Goal: Find specific page/section: Find specific page/section

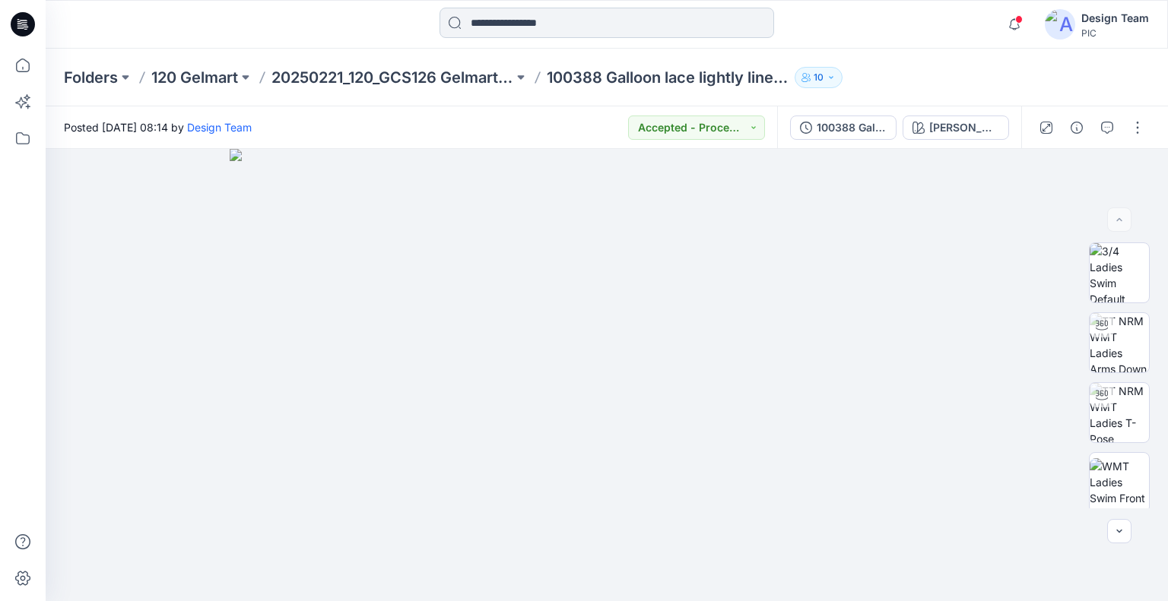
click at [514, 27] on input at bounding box center [606, 23] width 335 height 30
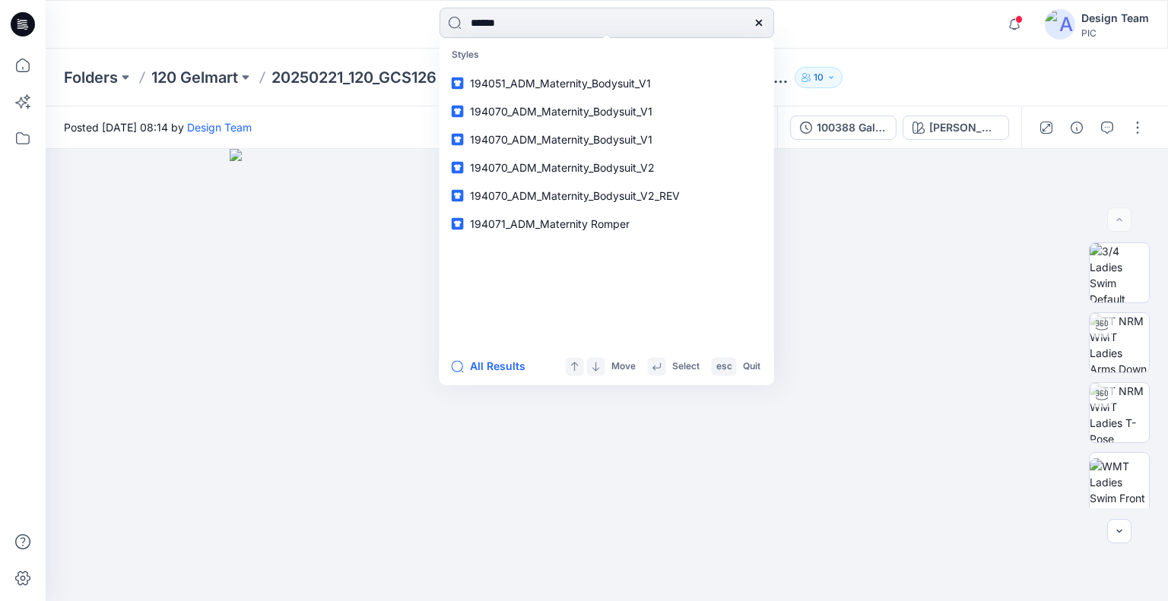
type input "******"
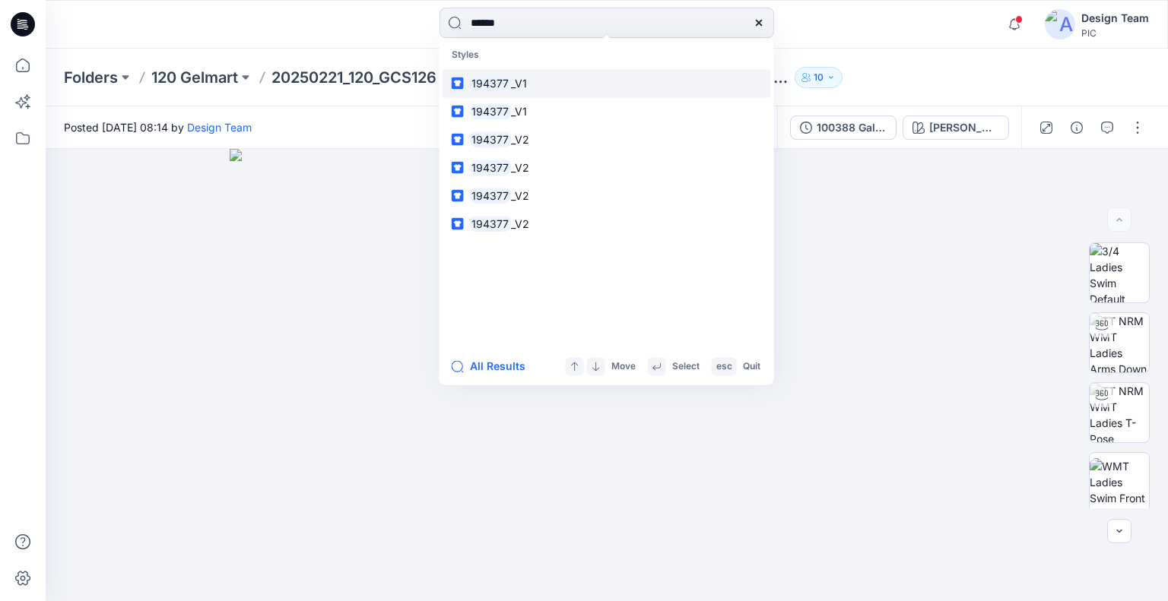
click at [490, 87] on mark "194377" at bounding box center [491, 83] width 42 height 17
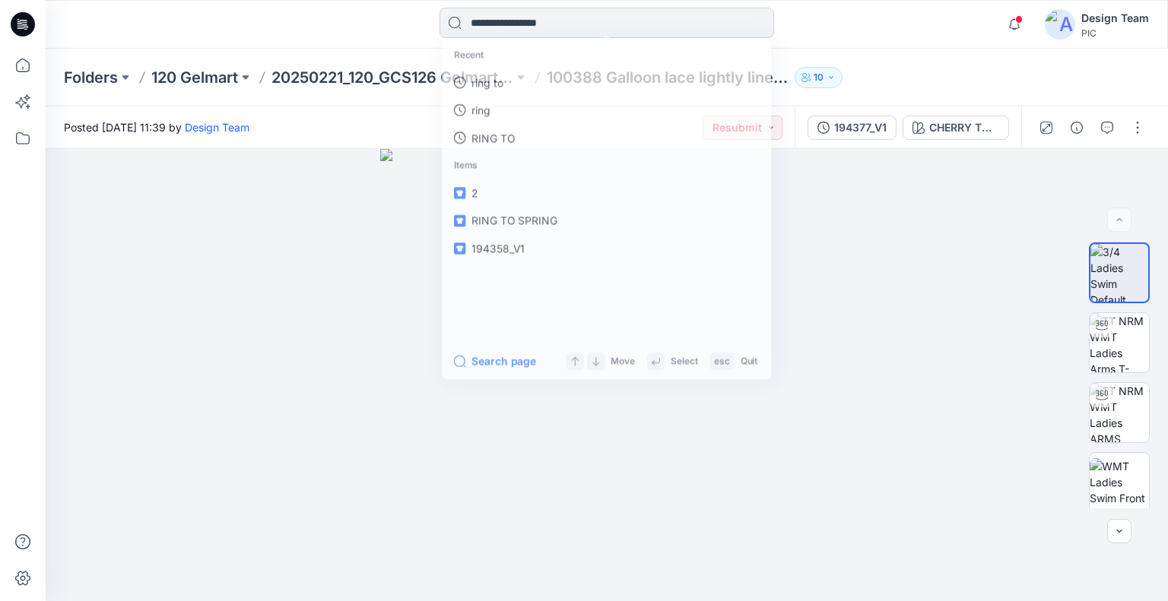
click at [548, 21] on input at bounding box center [606, 23] width 335 height 30
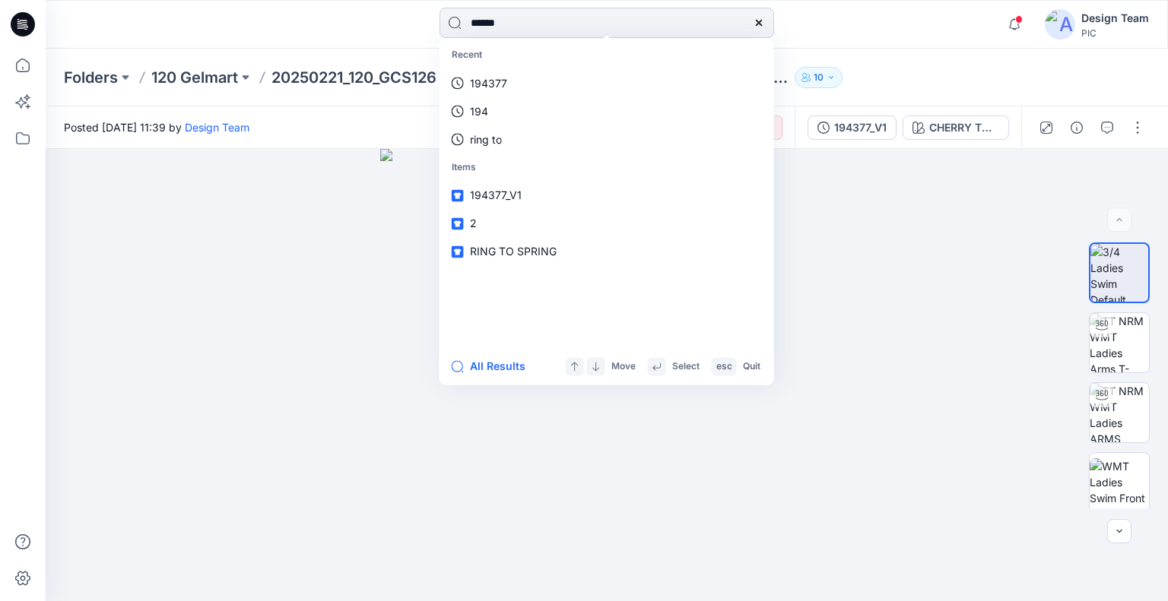
type input "******"
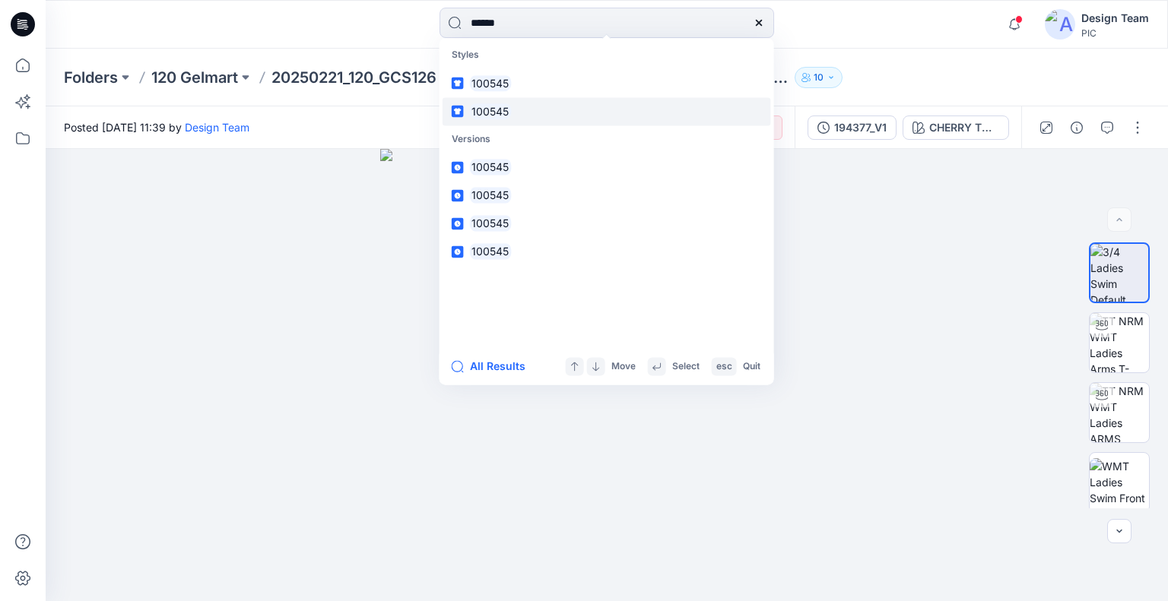
click at [522, 103] on link "100545" at bounding box center [607, 111] width 328 height 28
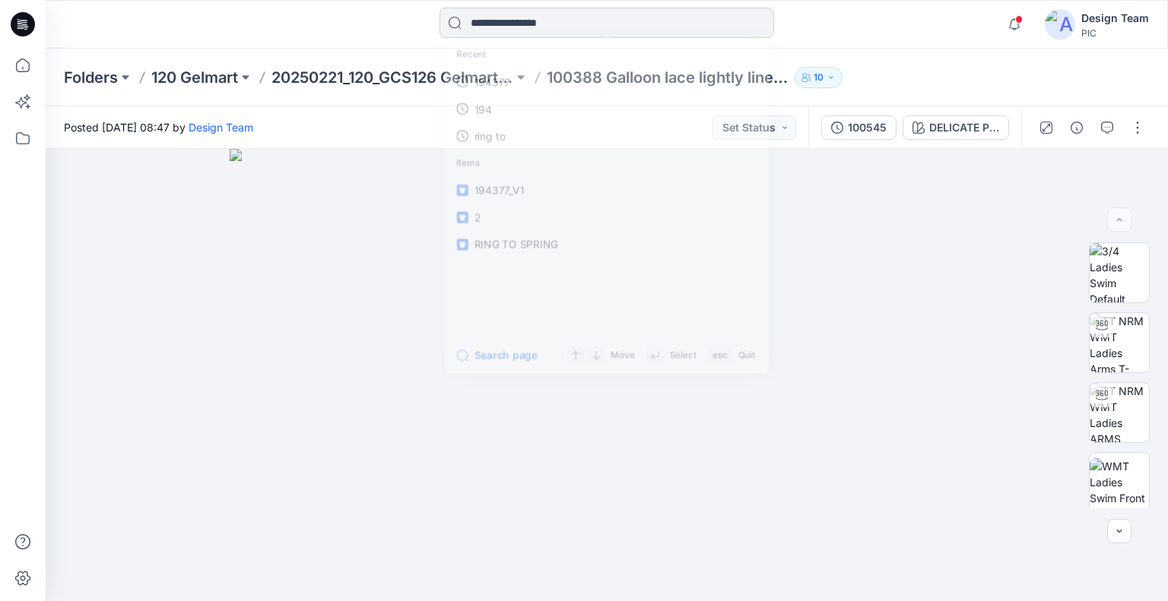
click at [548, 13] on input at bounding box center [606, 23] width 335 height 30
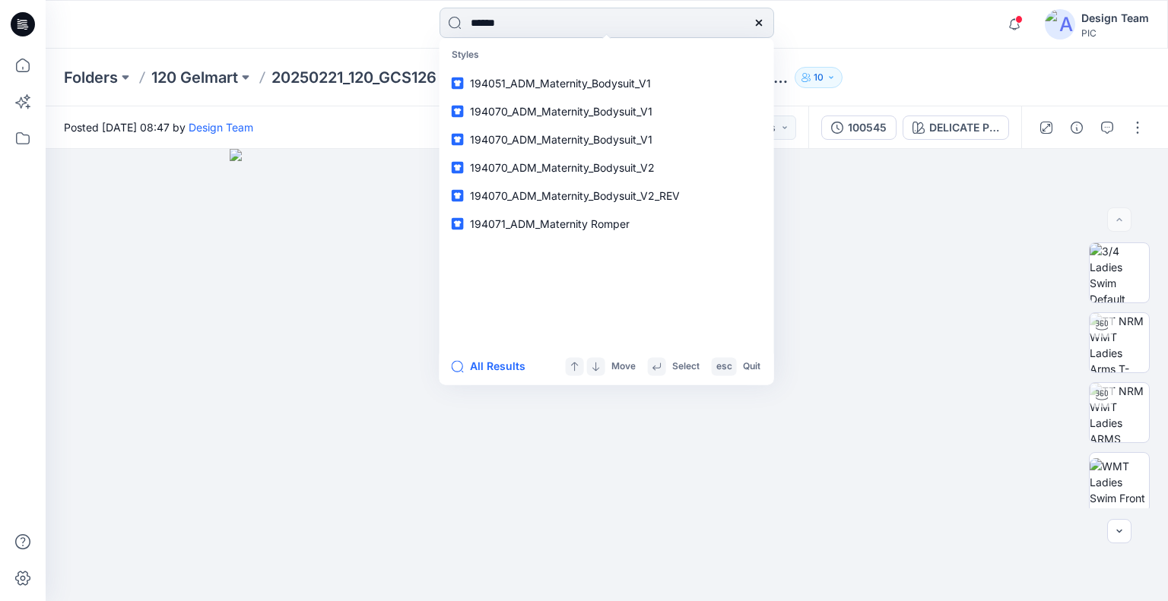
type input "******"
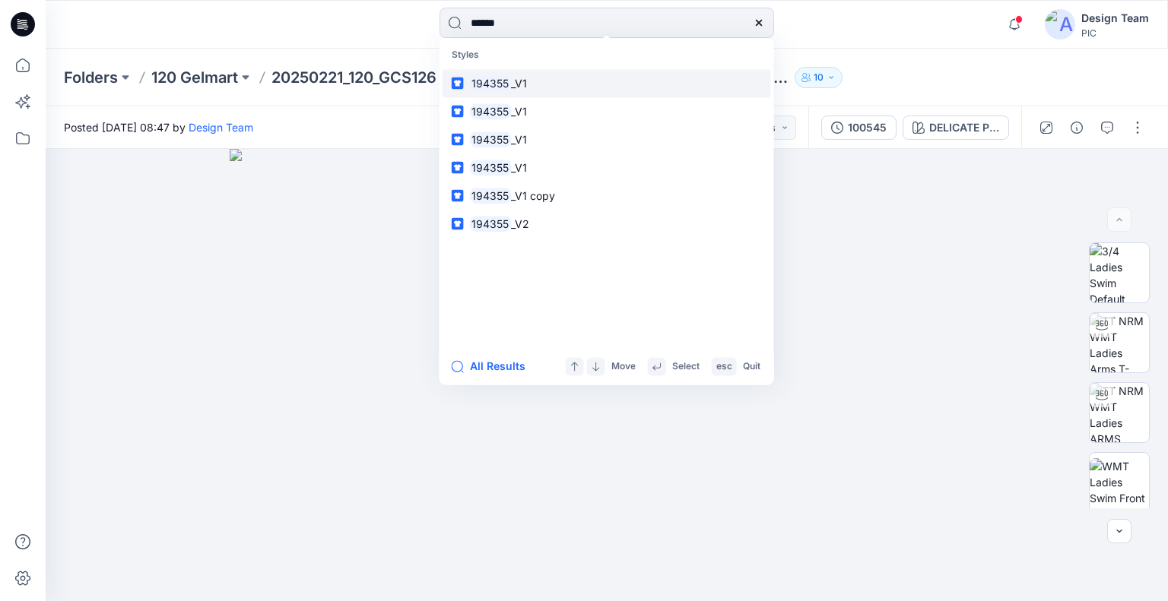
click at [578, 77] on link "194355 _V1" at bounding box center [607, 83] width 328 height 28
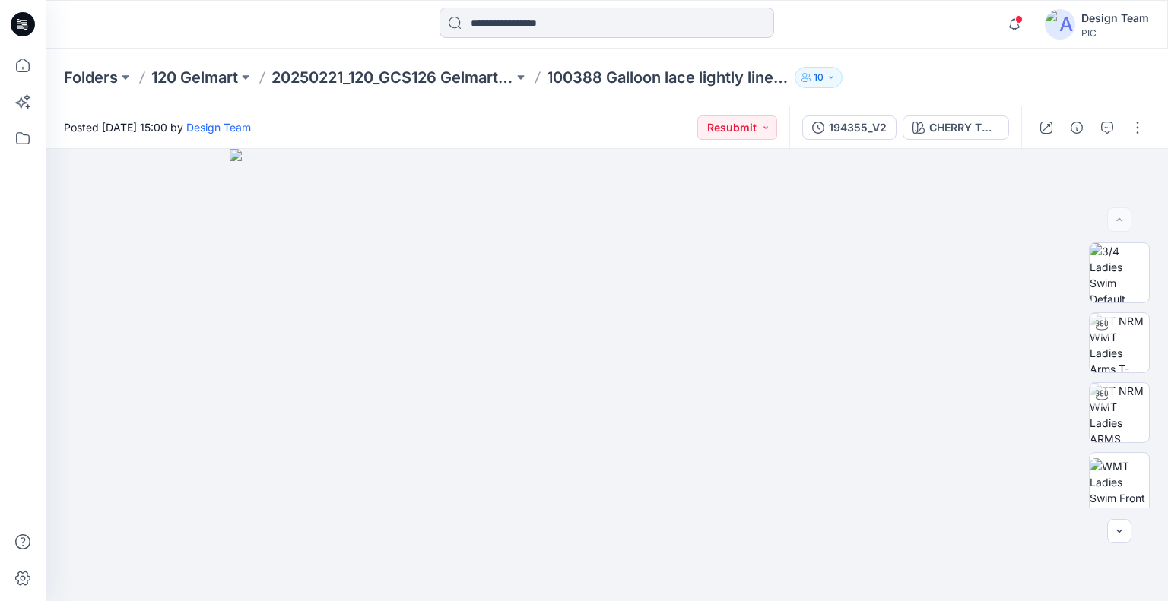
click at [599, 24] on input at bounding box center [606, 23] width 335 height 30
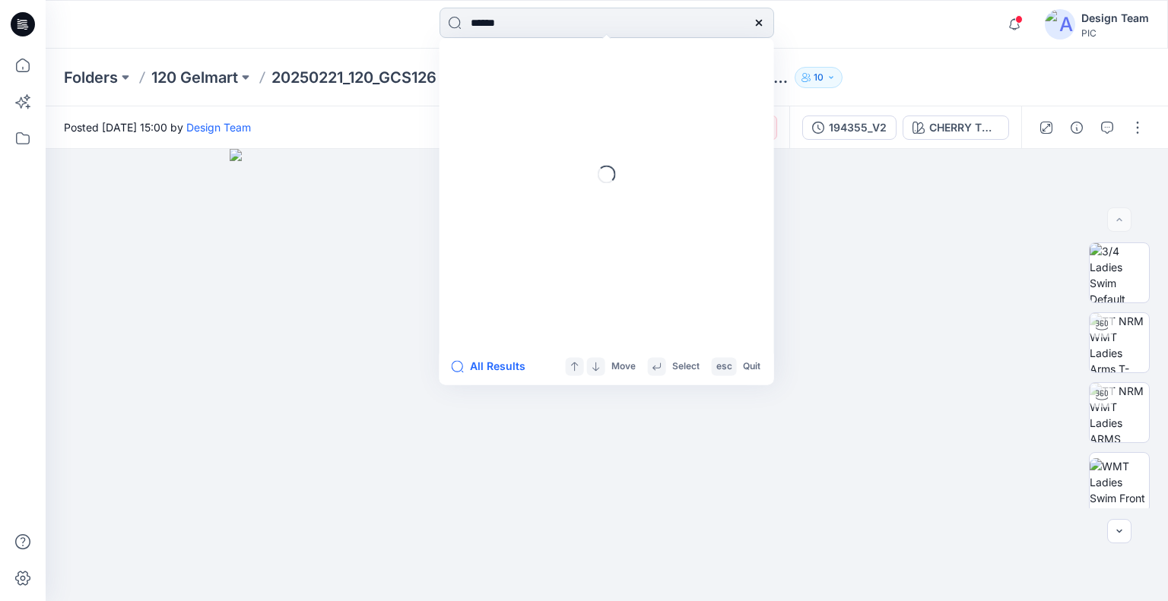
type input "******"
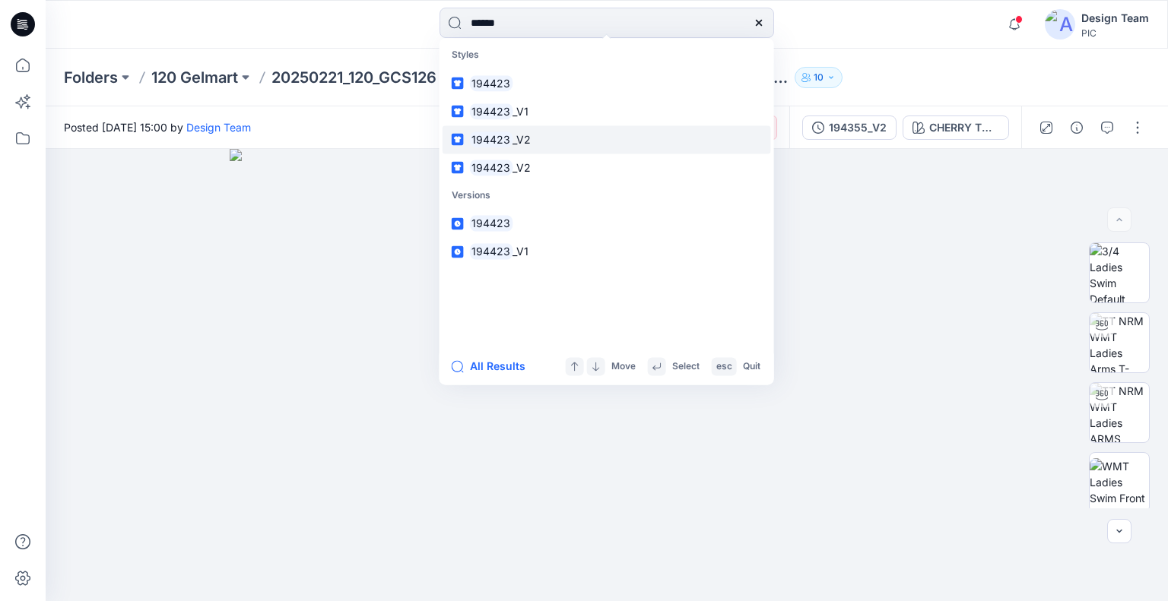
click at [570, 131] on link "194423 _V2" at bounding box center [607, 139] width 328 height 28
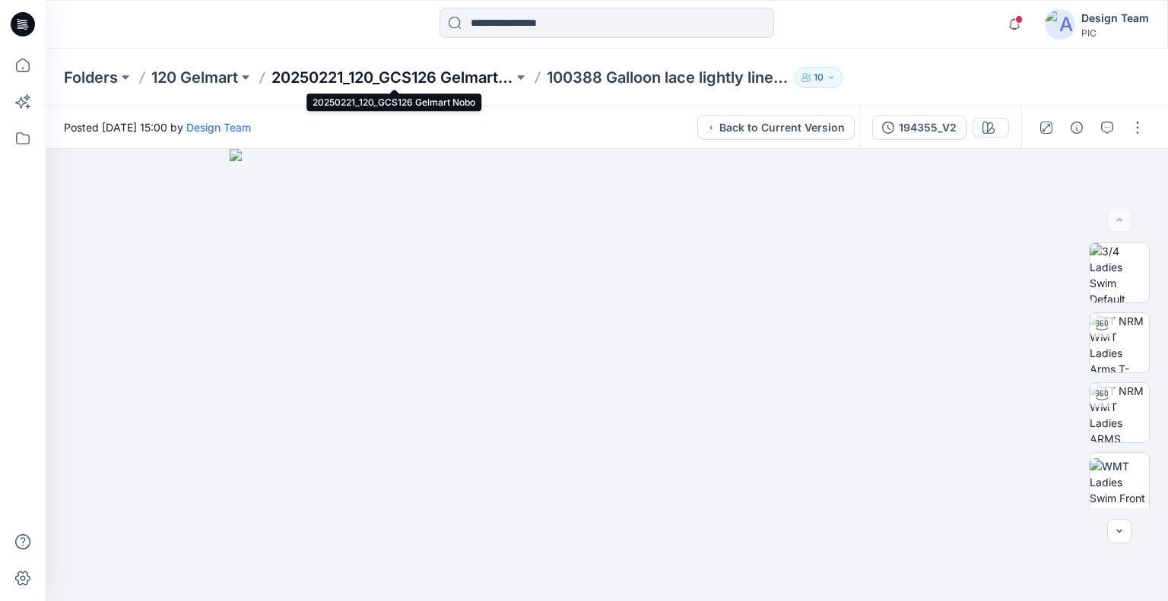
click at [366, 82] on p "20250221_120_GCS126 Gelmart Nobo" at bounding box center [392, 77] width 242 height 21
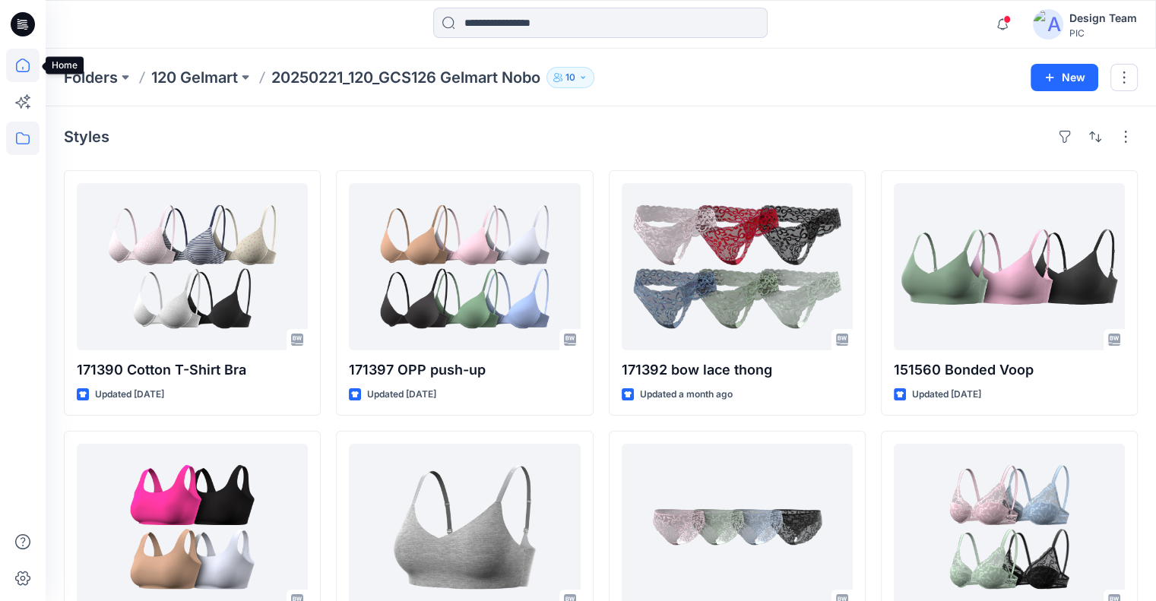
click at [19, 78] on icon at bounding box center [22, 65] width 33 height 33
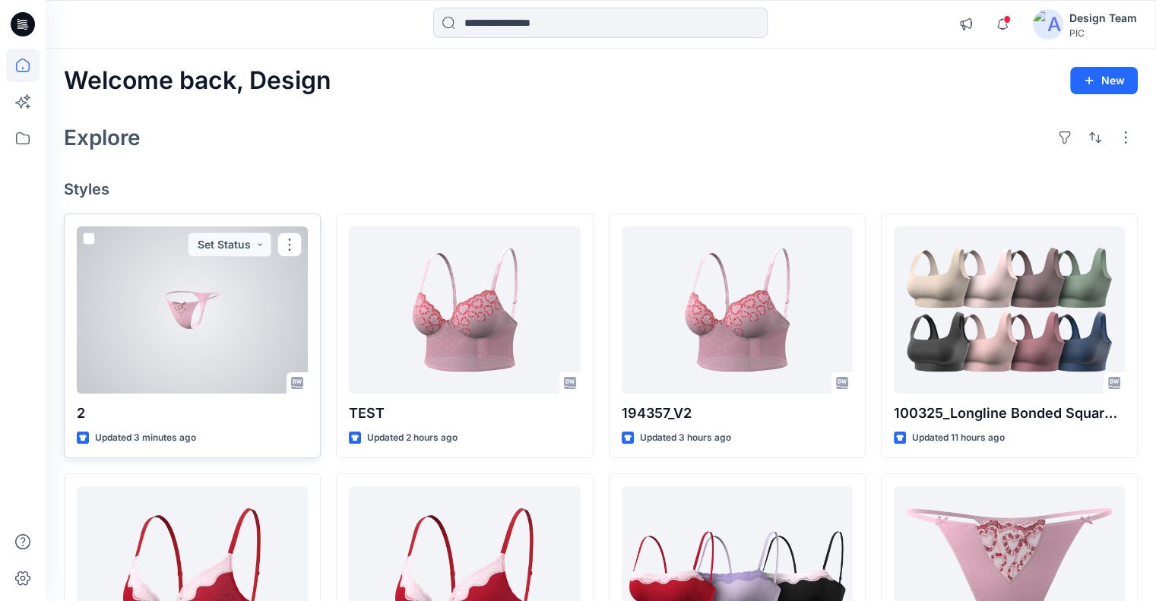
click at [193, 323] on div at bounding box center [192, 310] width 231 height 167
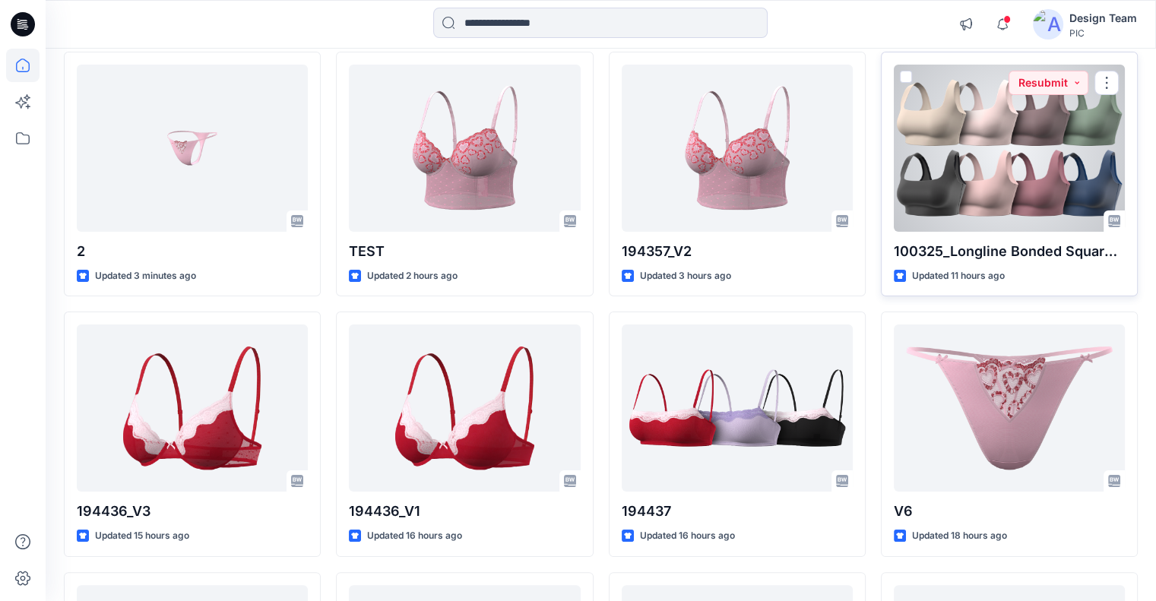
scroll to position [228, 0]
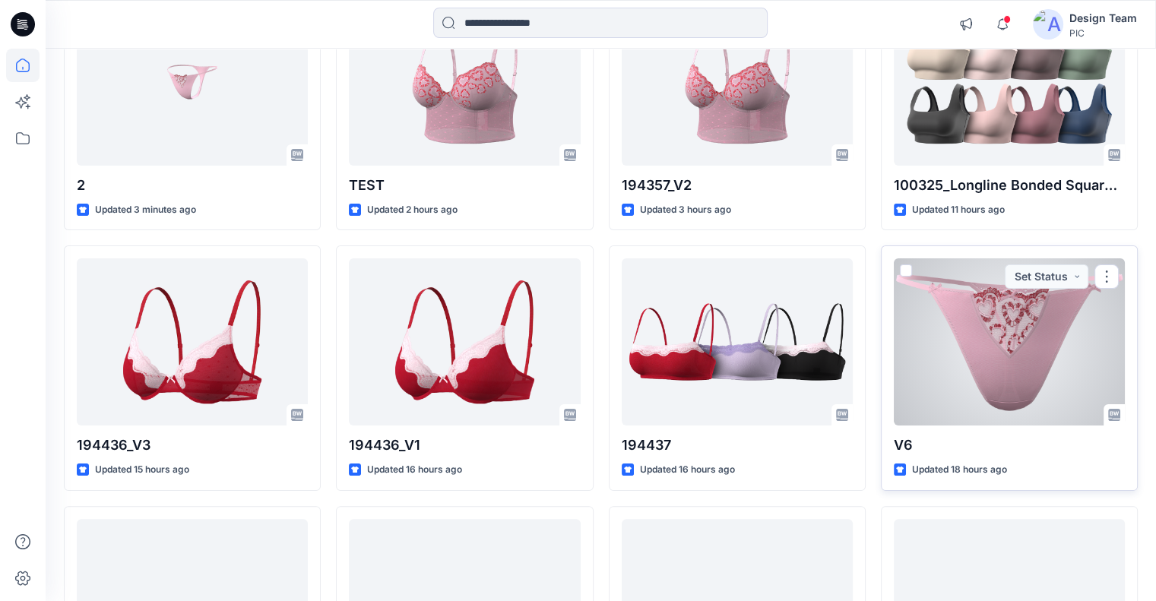
click at [1010, 333] on div at bounding box center [1009, 342] width 231 height 167
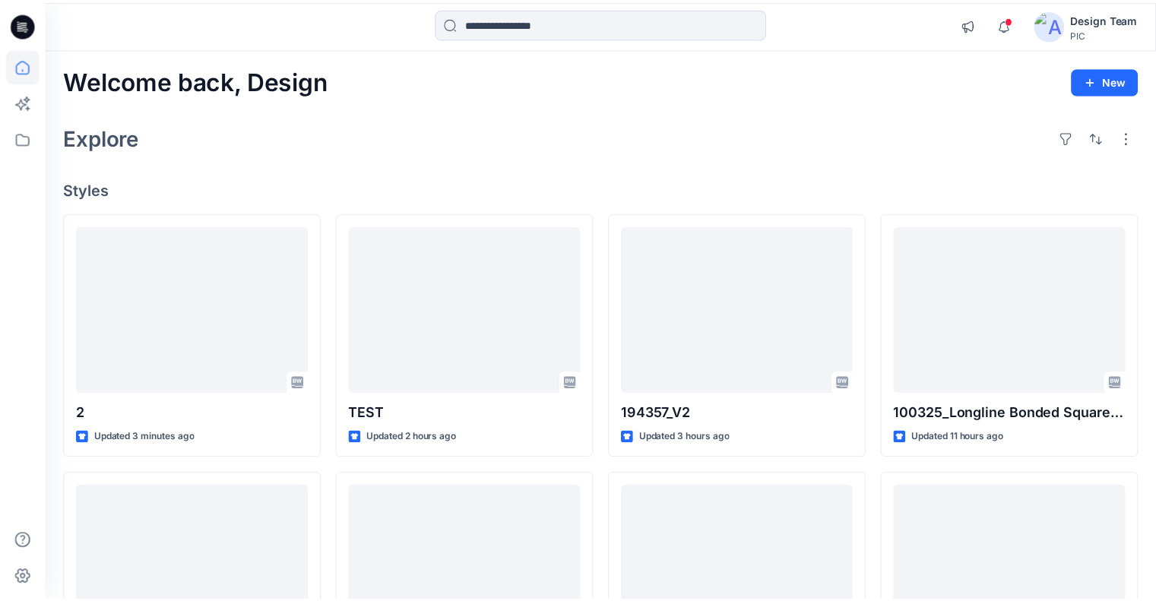
scroll to position [228, 0]
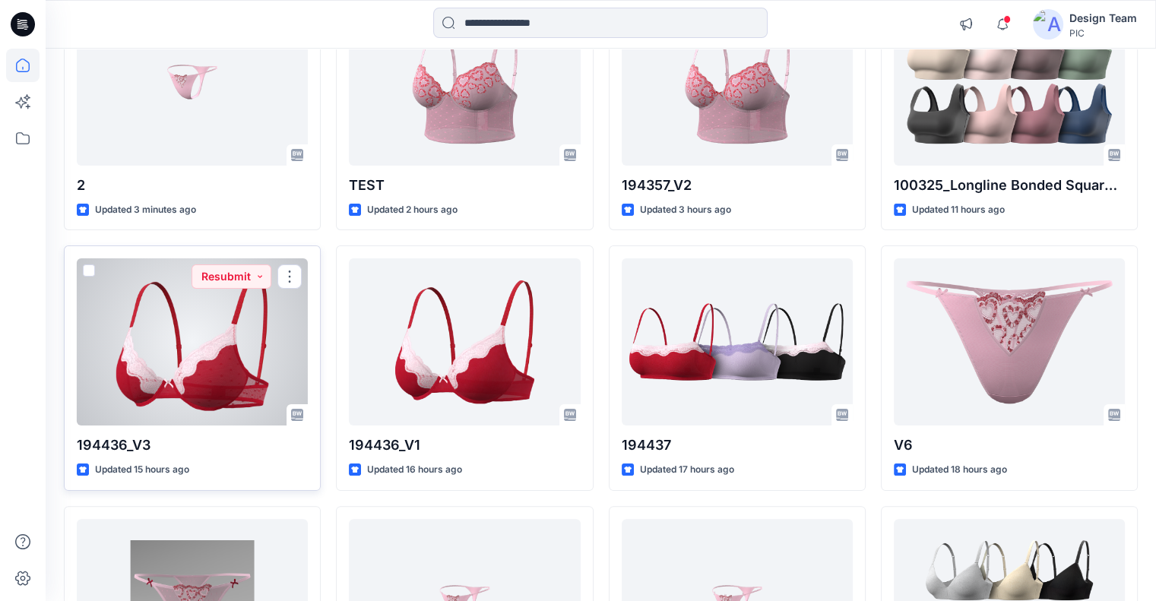
click at [241, 321] on div at bounding box center [192, 342] width 231 height 167
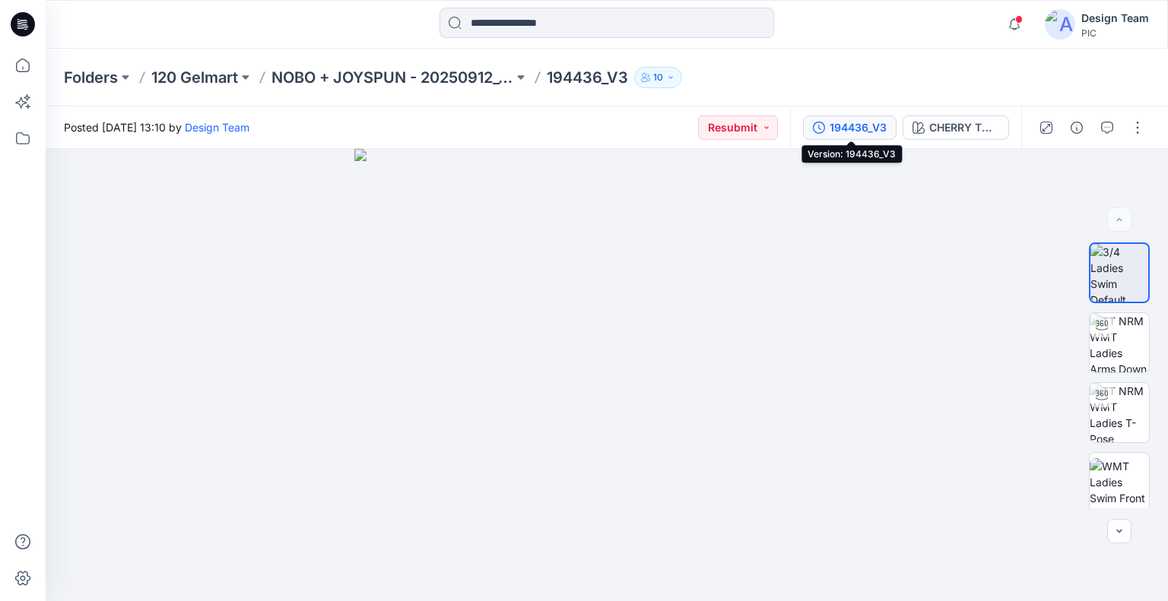
click at [823, 132] on icon "button" at bounding box center [819, 128] width 12 height 12
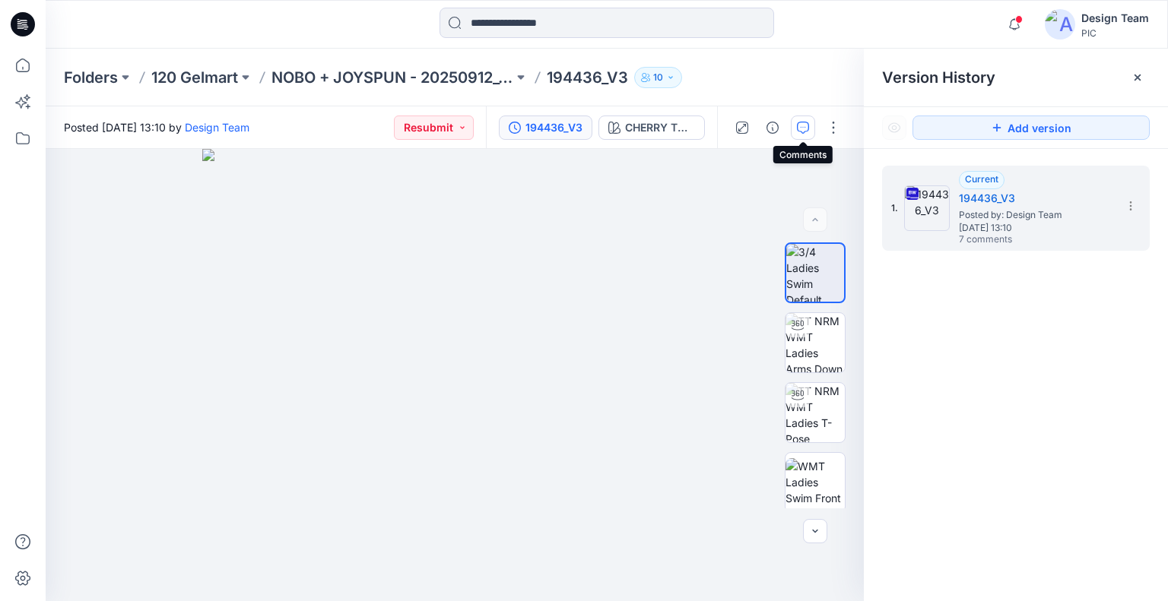
click at [797, 126] on icon "button" at bounding box center [803, 128] width 12 height 12
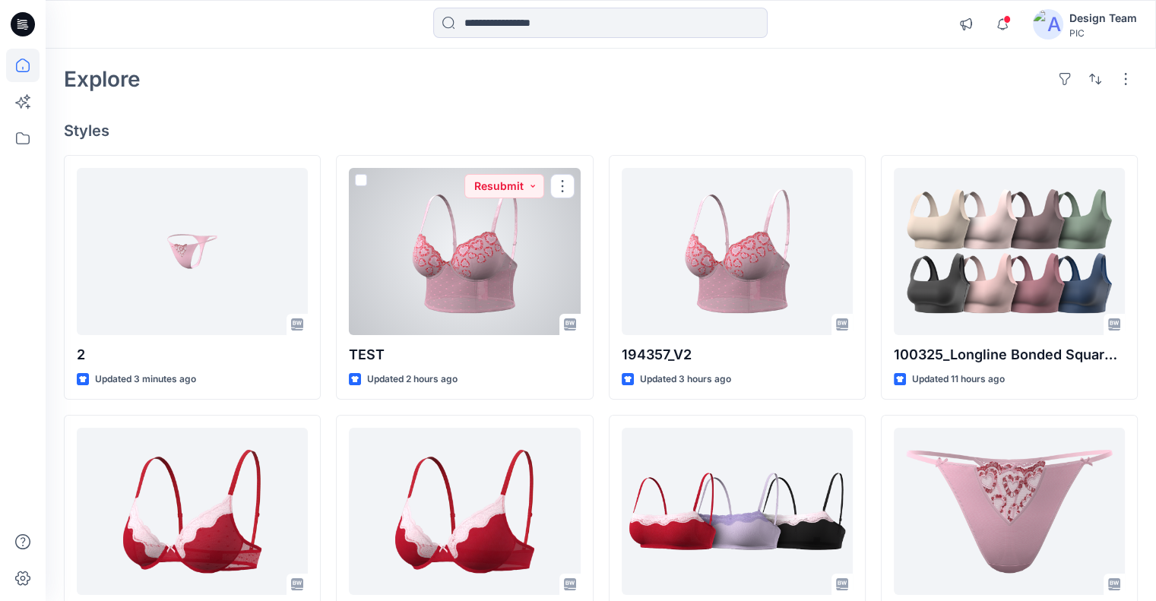
scroll to position [76, 0]
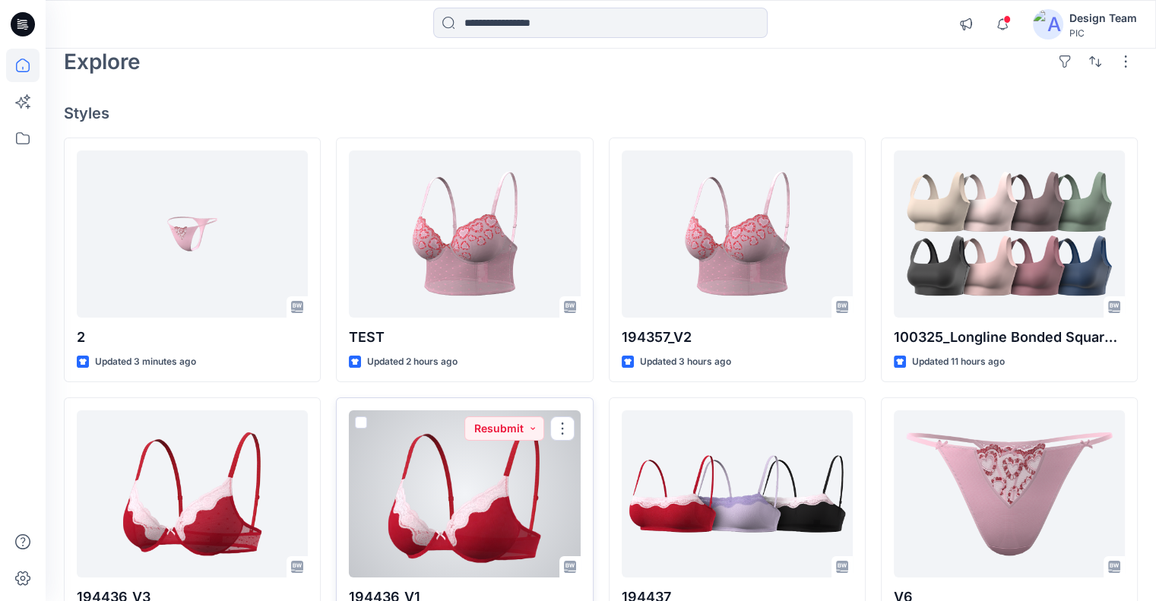
click at [541, 468] on div at bounding box center [464, 494] width 231 height 167
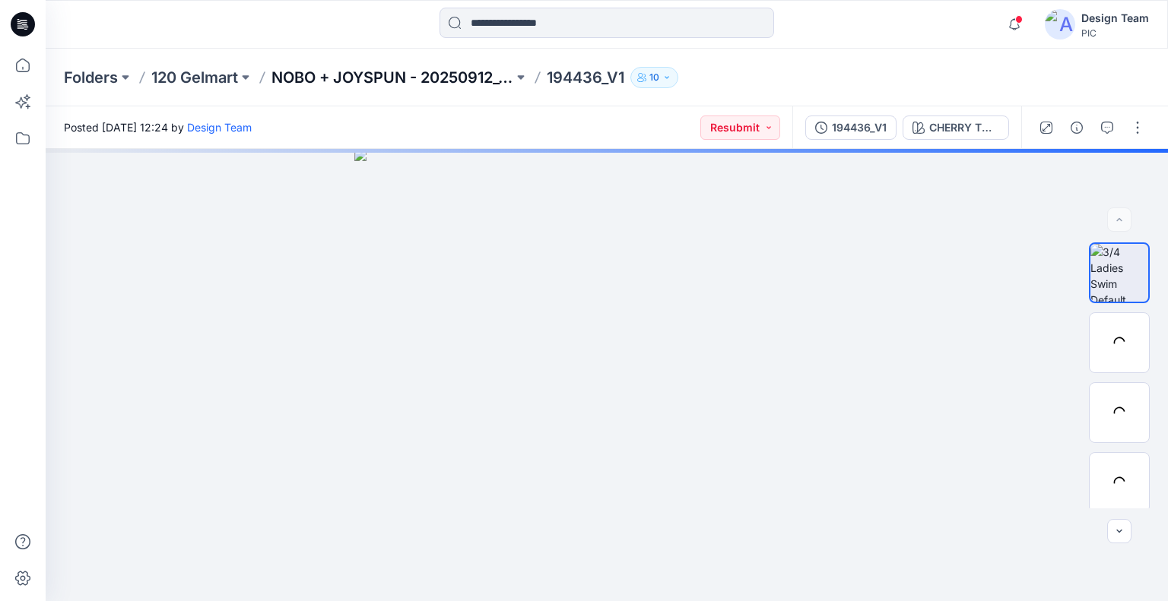
click at [425, 68] on p "NOBO + JOYSPUN - 20250912_120_GC" at bounding box center [392, 77] width 242 height 21
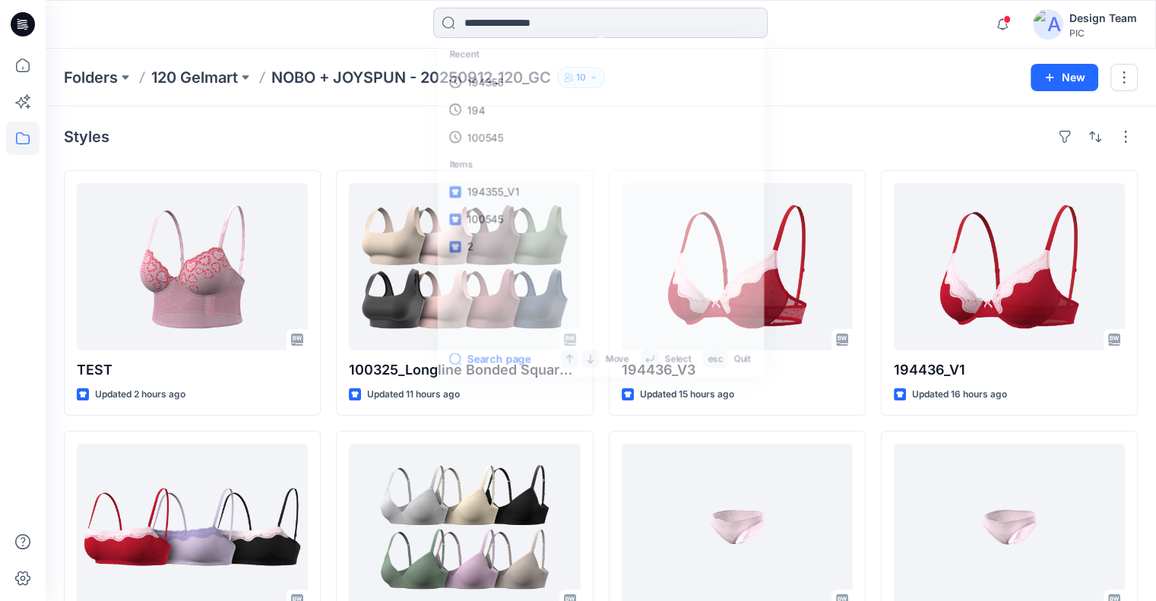
click at [474, 21] on input at bounding box center [600, 23] width 335 height 30
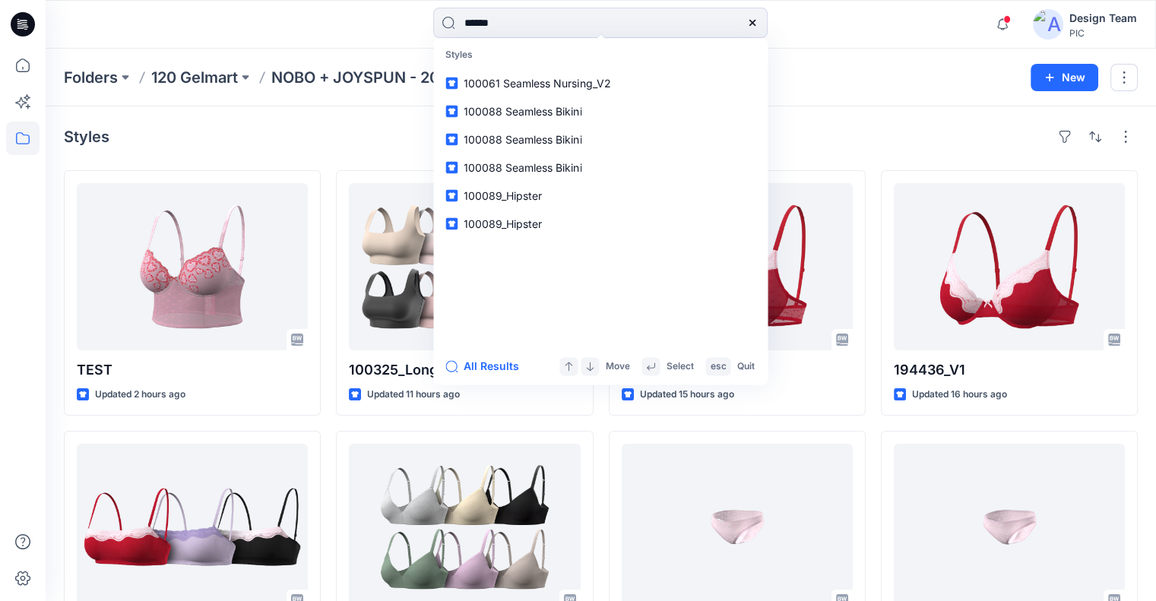
type input "******"
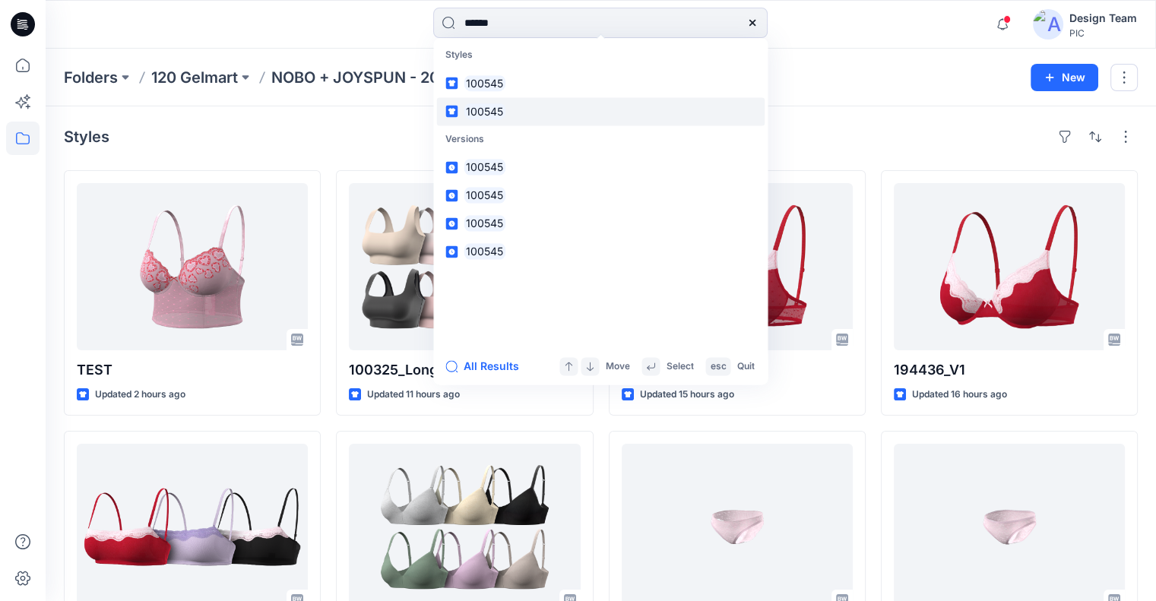
click at [597, 104] on link "100545" at bounding box center [600, 111] width 328 height 28
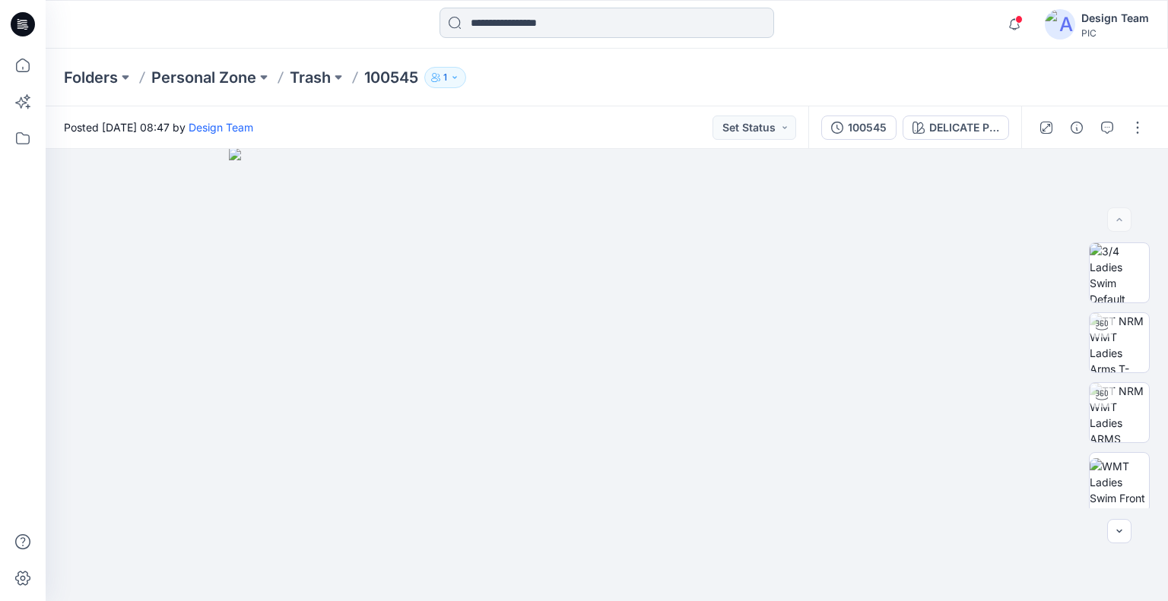
click at [477, 27] on input at bounding box center [606, 23] width 335 height 30
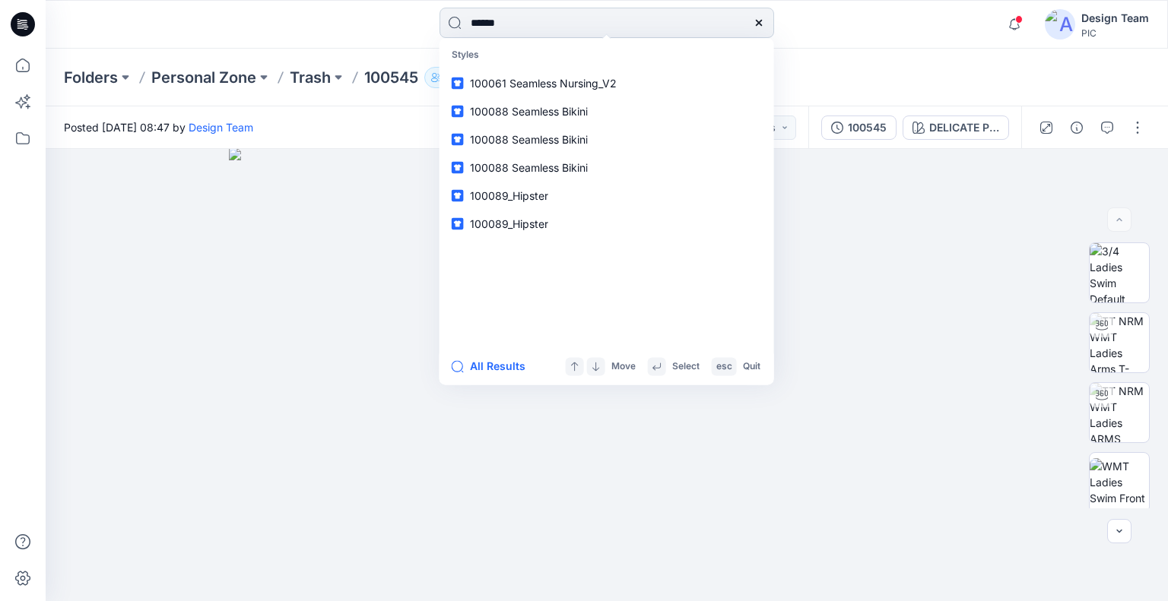
type input "******"
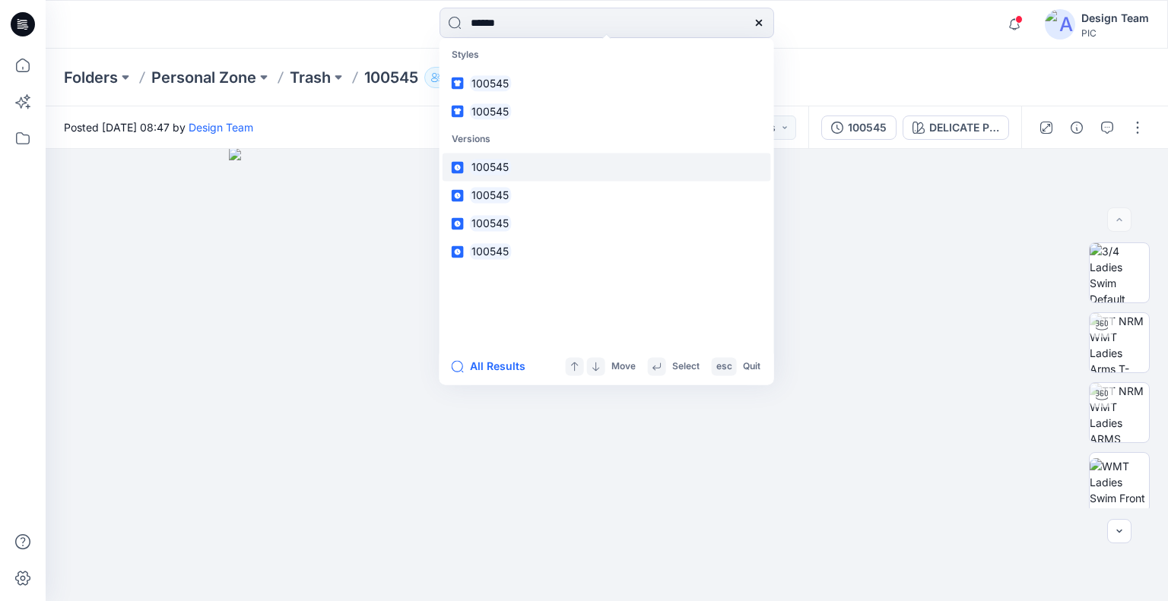
click at [495, 171] on mark "100545" at bounding box center [491, 167] width 42 height 17
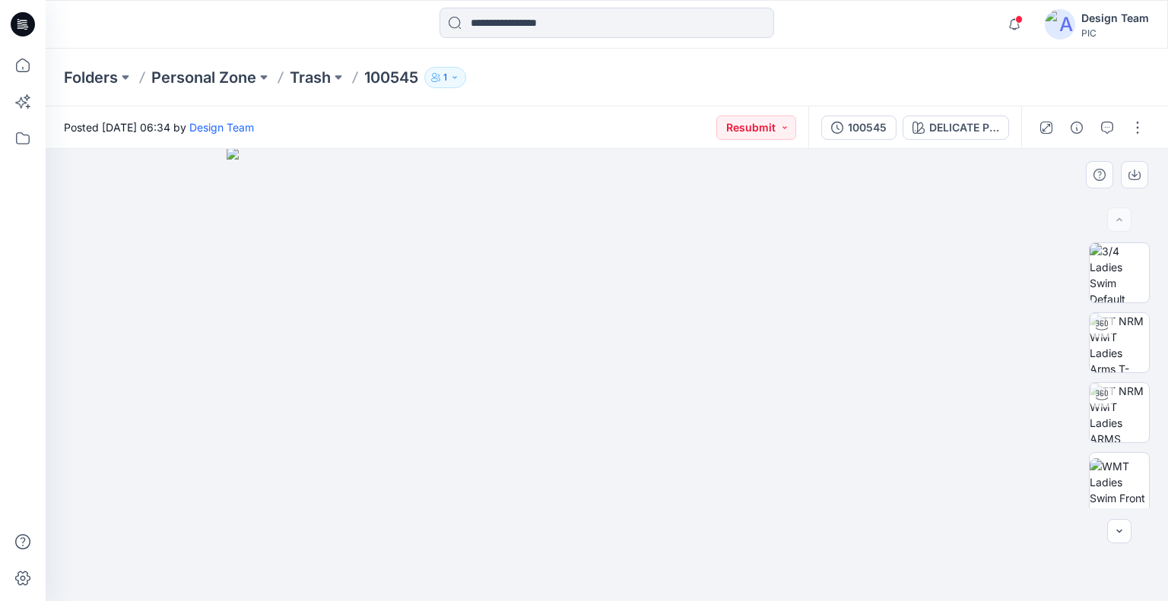
click at [514, 326] on img at bounding box center [607, 375] width 760 height 455
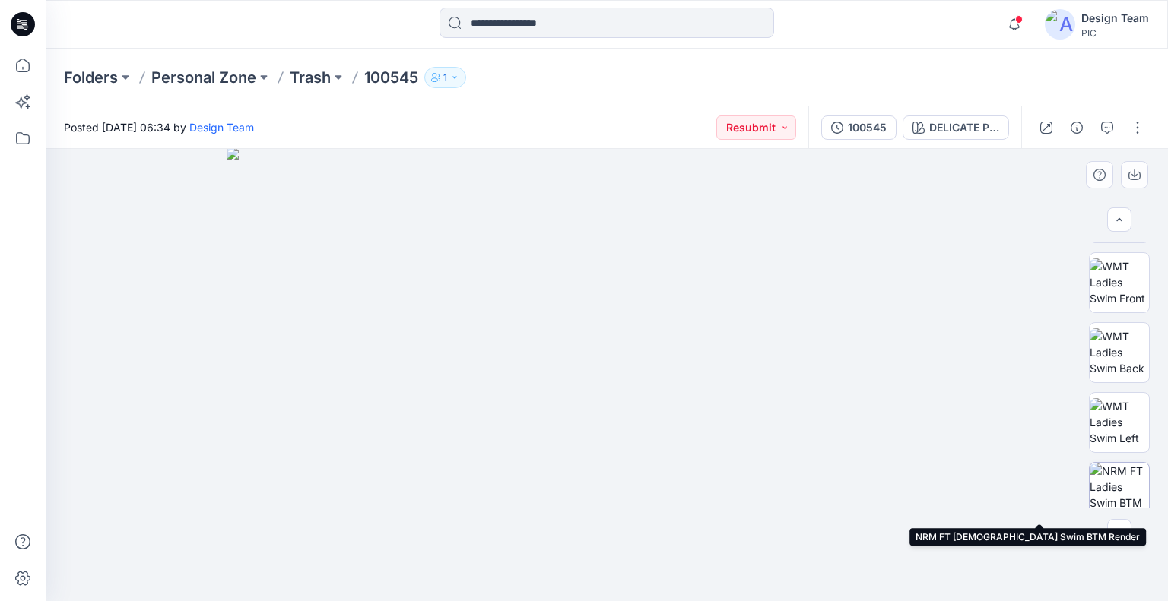
click at [1118, 489] on img at bounding box center [1119, 492] width 59 height 59
